Goal: Task Accomplishment & Management: Use online tool/utility

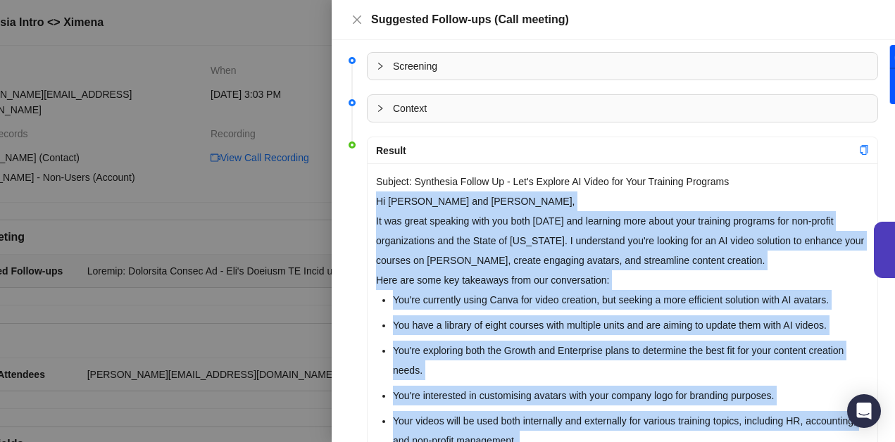
scroll to position [333, 0]
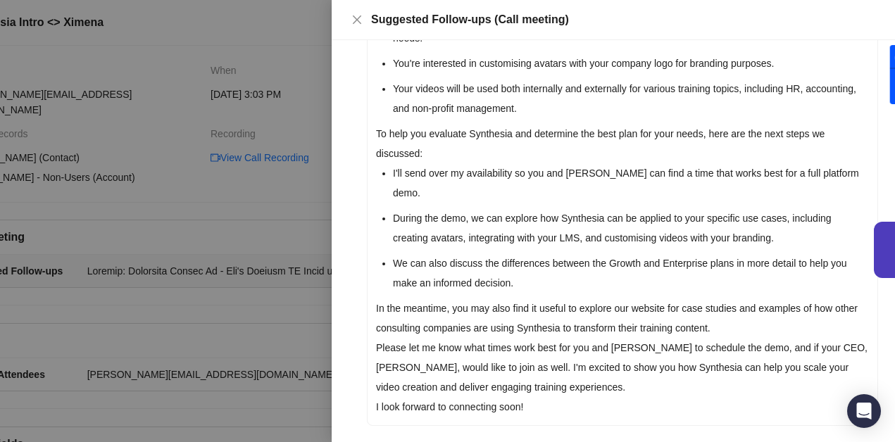
click at [263, 223] on div at bounding box center [447, 221] width 895 height 442
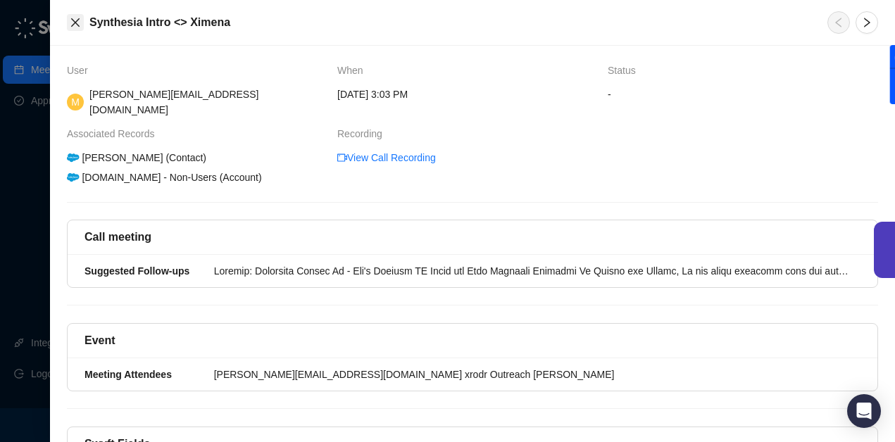
click at [81, 26] on button "Close" at bounding box center [75, 22] width 17 height 17
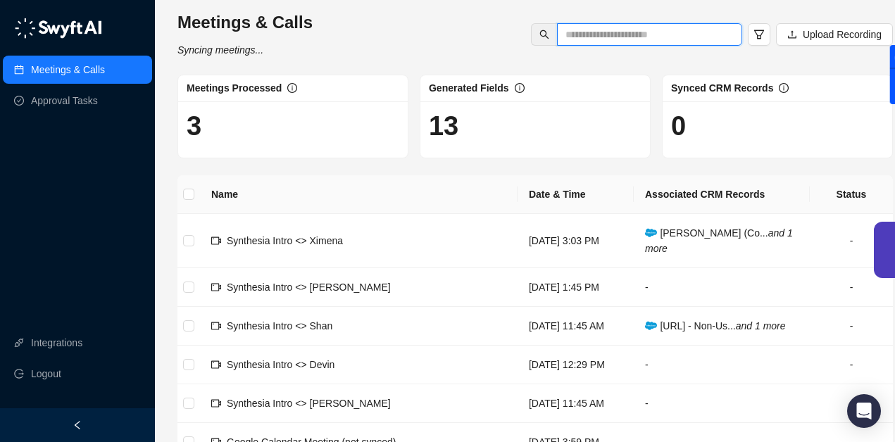
click at [617, 37] on input "text" at bounding box center [644, 34] width 157 height 15
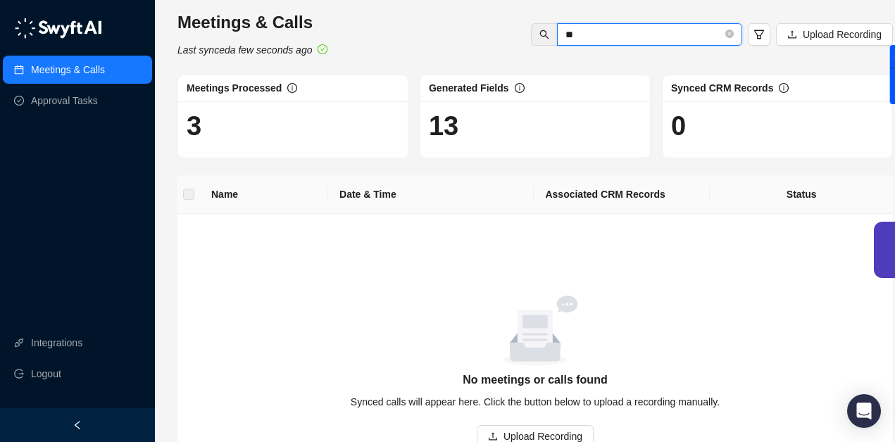
type input "*"
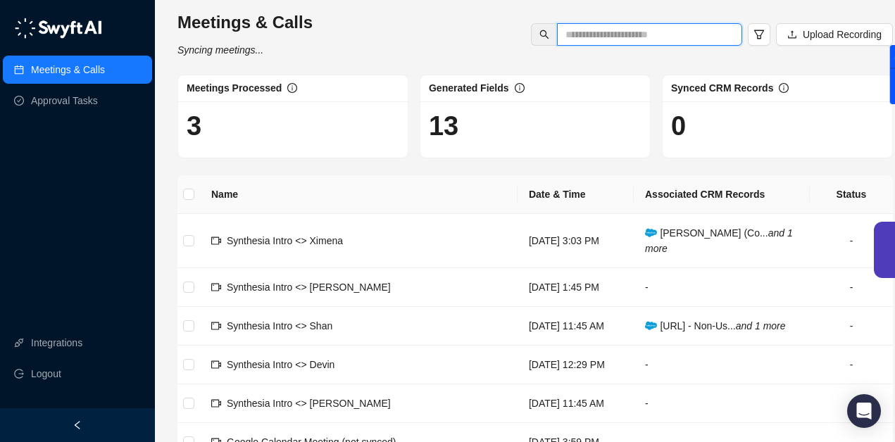
type input "*"
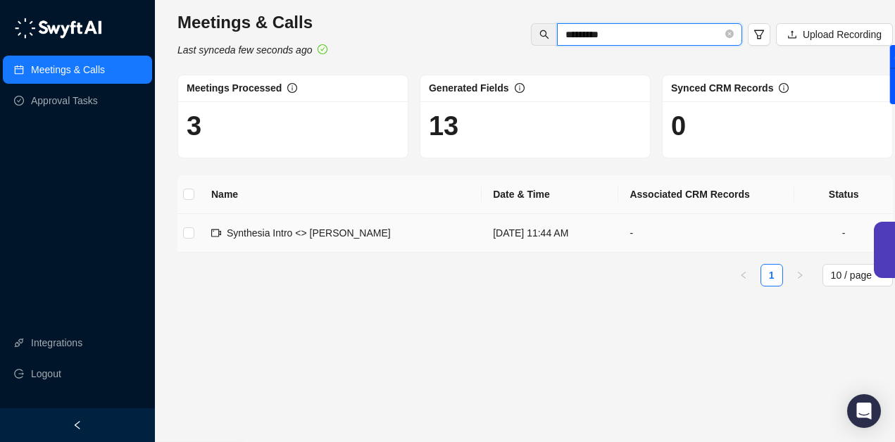
type input "*********"
click at [338, 237] on span "Synthesia Intro <> [PERSON_NAME]" at bounding box center [309, 233] width 164 height 11
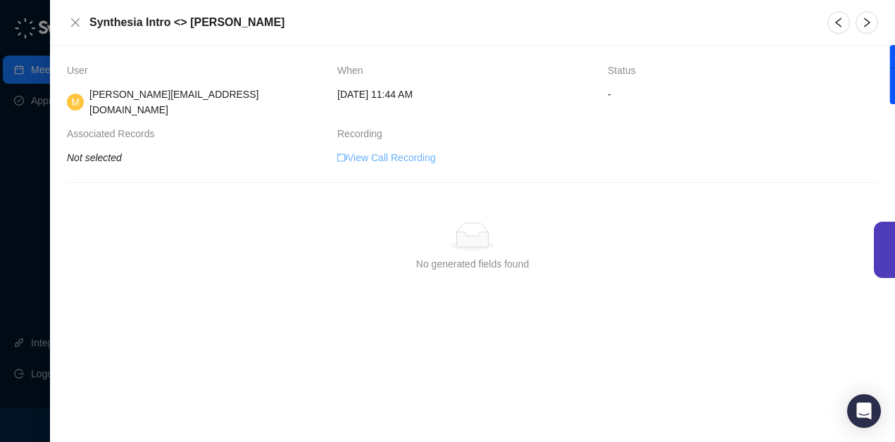
click at [396, 150] on link "View Call Recording" at bounding box center [386, 157] width 99 height 15
click at [71, 20] on icon "close" at bounding box center [75, 22] width 11 height 11
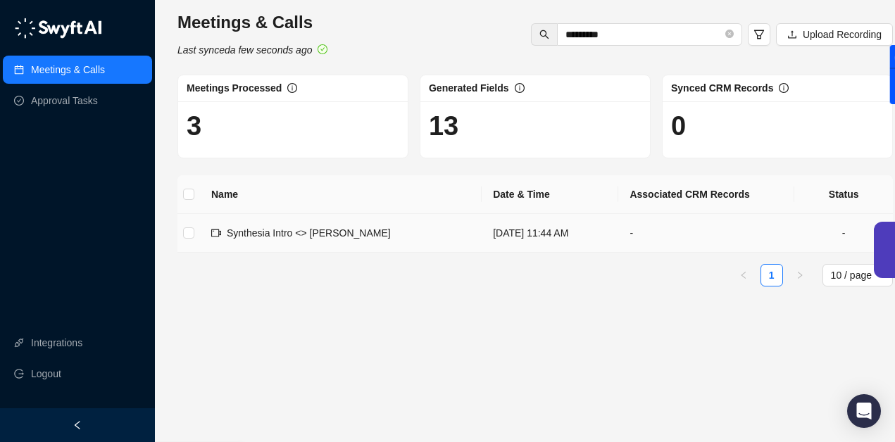
scroll to position [0, 20]
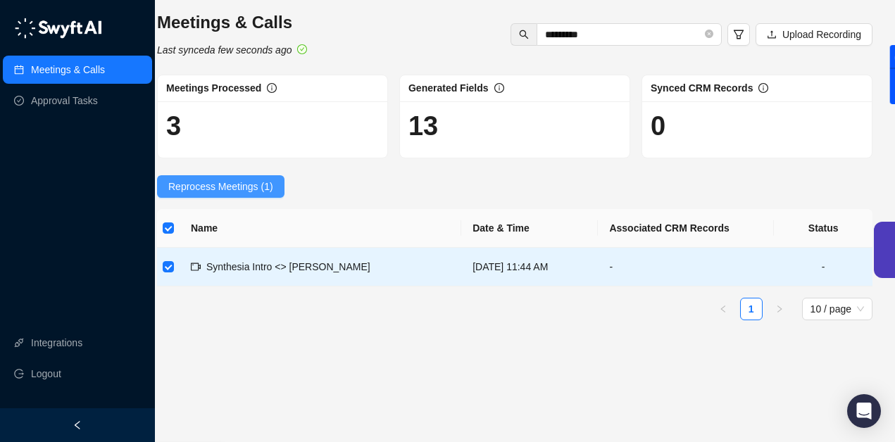
click at [222, 187] on span "Reprocess Meetings (1)" at bounding box center [220, 186] width 105 height 15
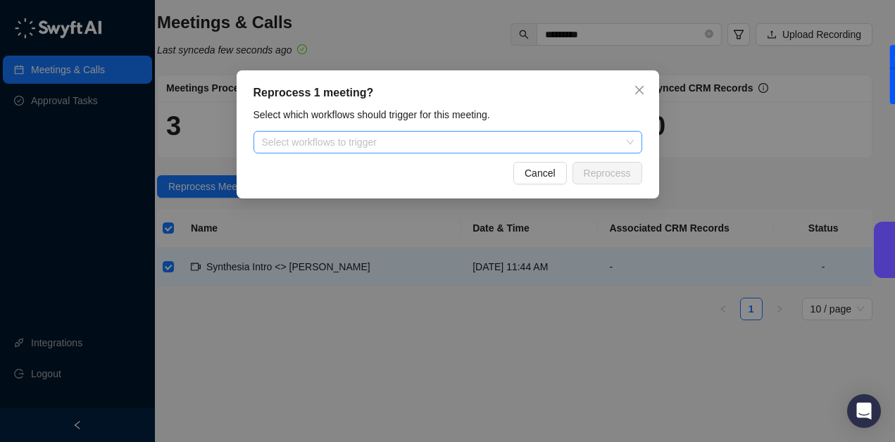
click at [334, 147] on div at bounding box center [440, 142] width 368 height 11
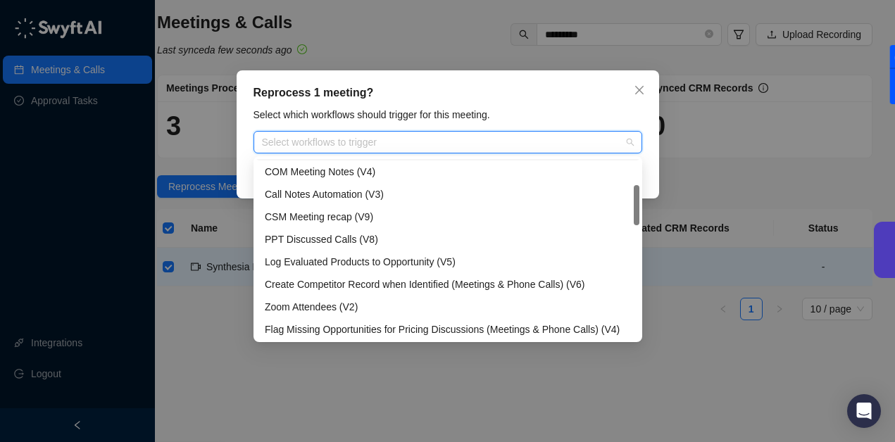
scroll to position [0, 0]
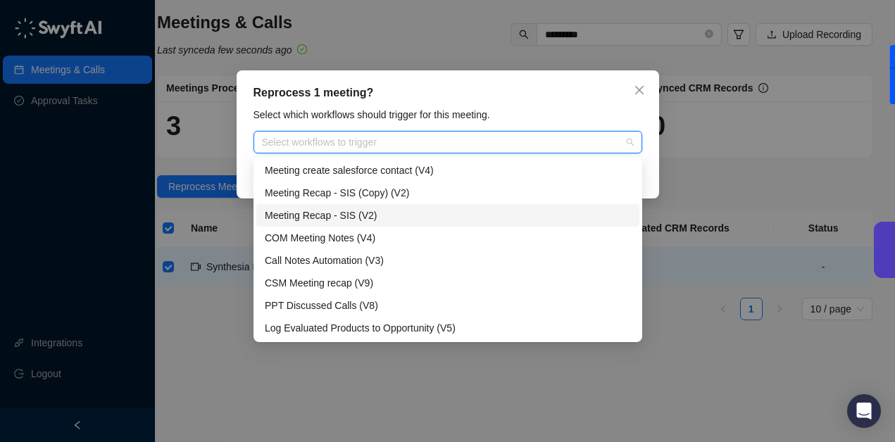
click at [449, 215] on div "Meeting Recap - SIS (V2)" at bounding box center [448, 215] width 366 height 15
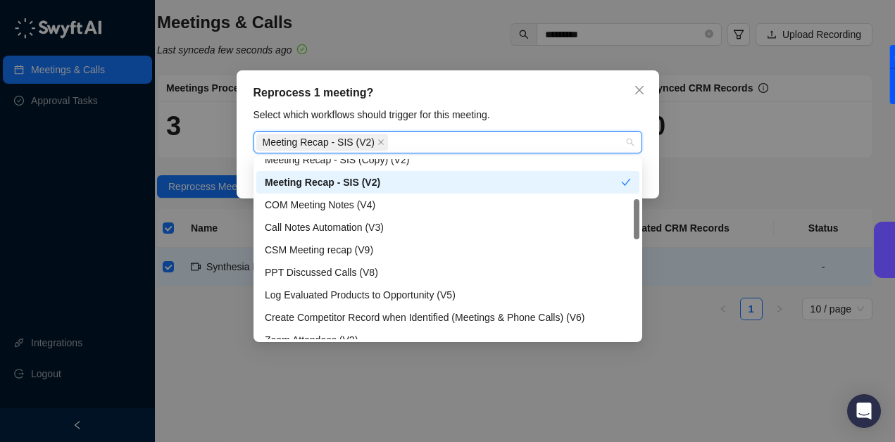
scroll to position [39, 0]
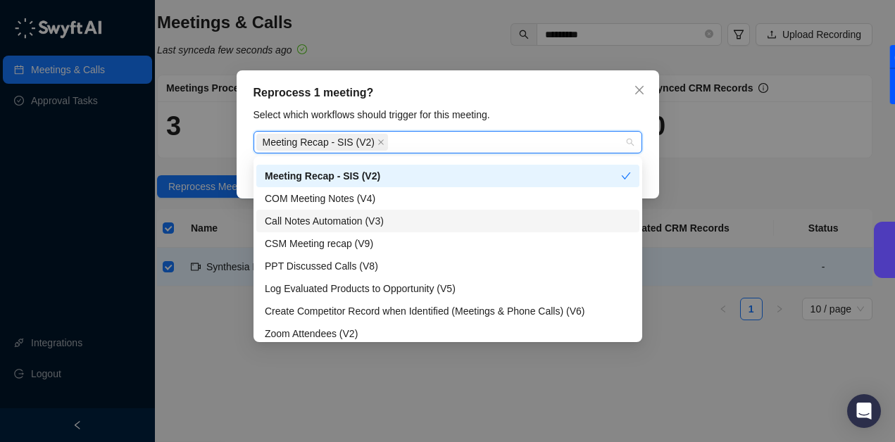
click at [481, 217] on div "Call Notes Automation (V3)" at bounding box center [448, 220] width 366 height 15
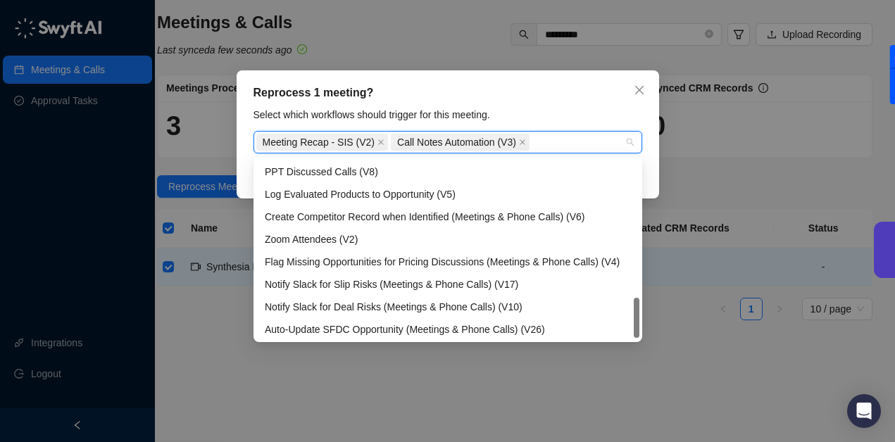
scroll to position [135, 0]
click at [368, 332] on div "Auto-Update SFDC Opportunity (Meetings & Phone Calls) (V26)" at bounding box center [448, 328] width 366 height 15
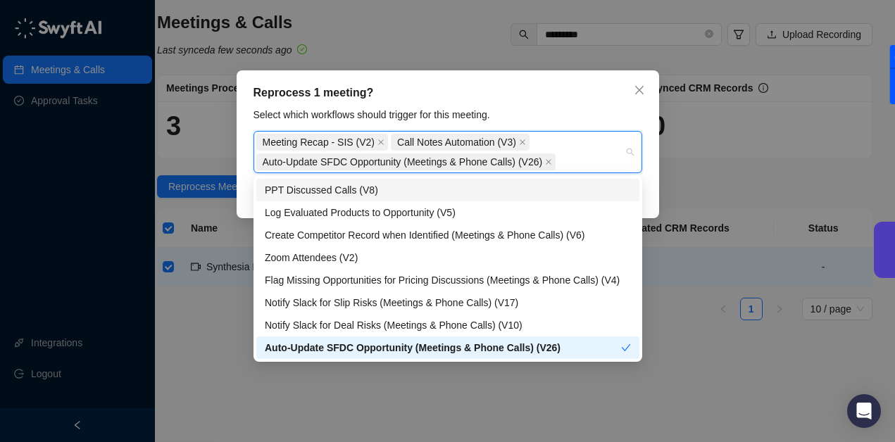
click at [584, 118] on div "Select which workflows should trigger for this meeting." at bounding box center [447, 114] width 397 height 15
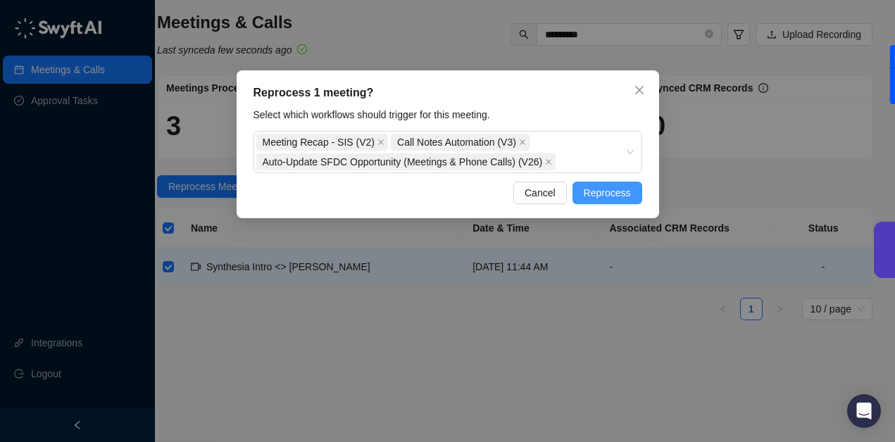
click at [598, 194] on span "Reprocess" at bounding box center [607, 192] width 47 height 15
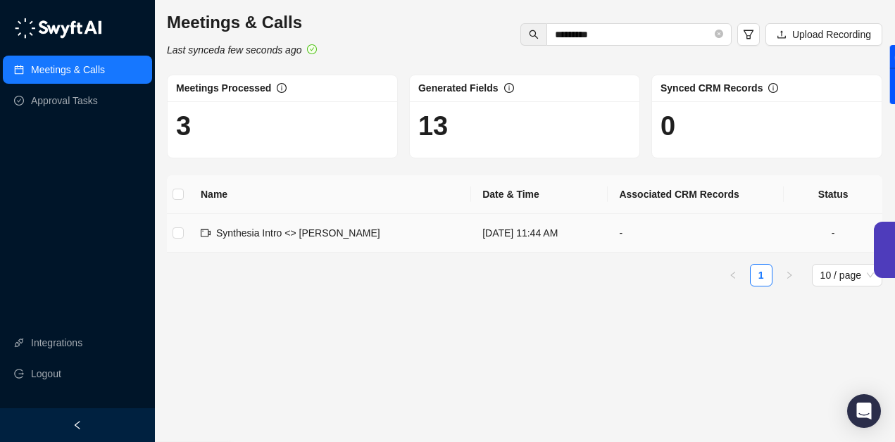
scroll to position [0, 0]
